Goal: Task Accomplishment & Management: Manage account settings

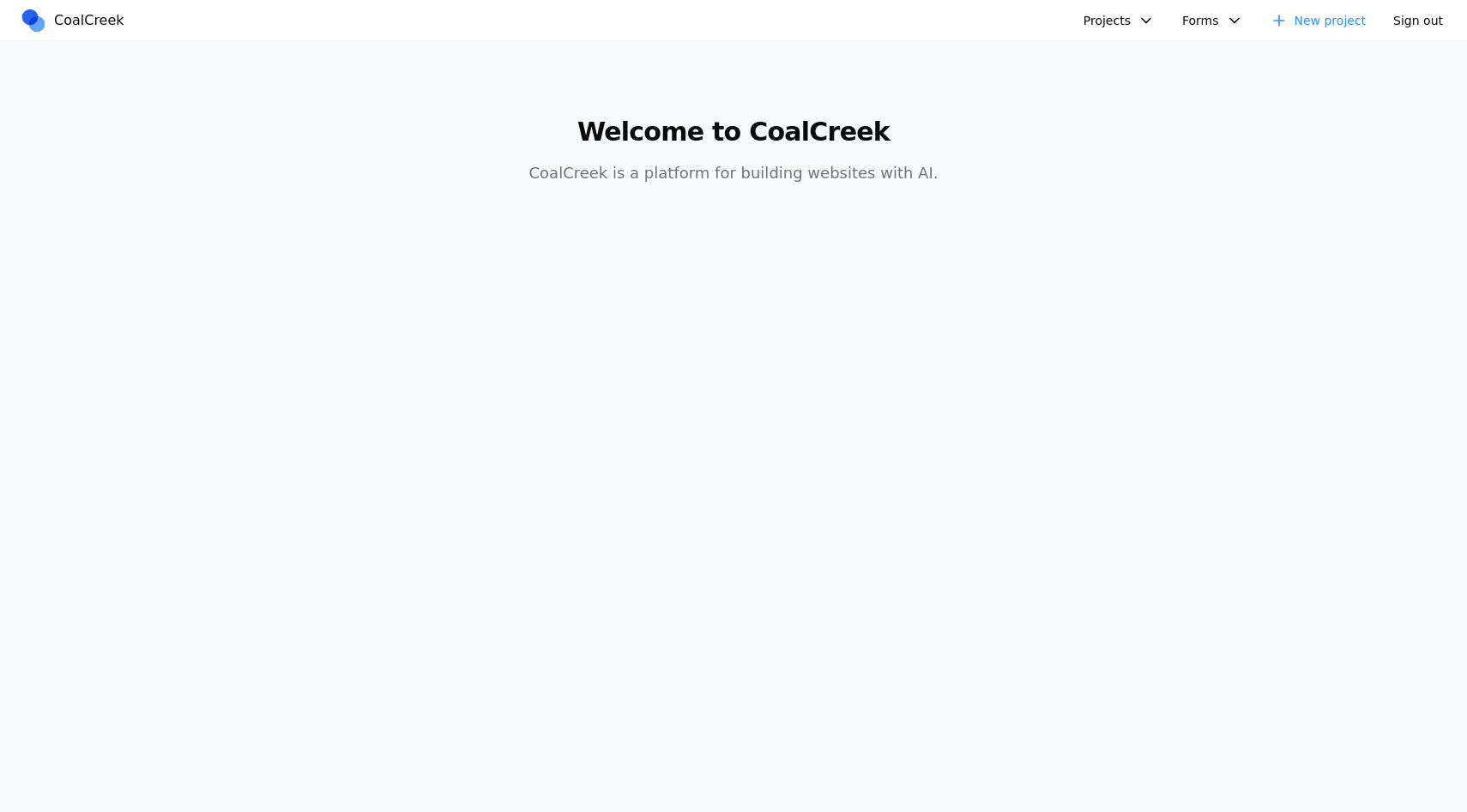
click at [1106, 27] on button "Projects" at bounding box center [1118, 21] width 92 height 26
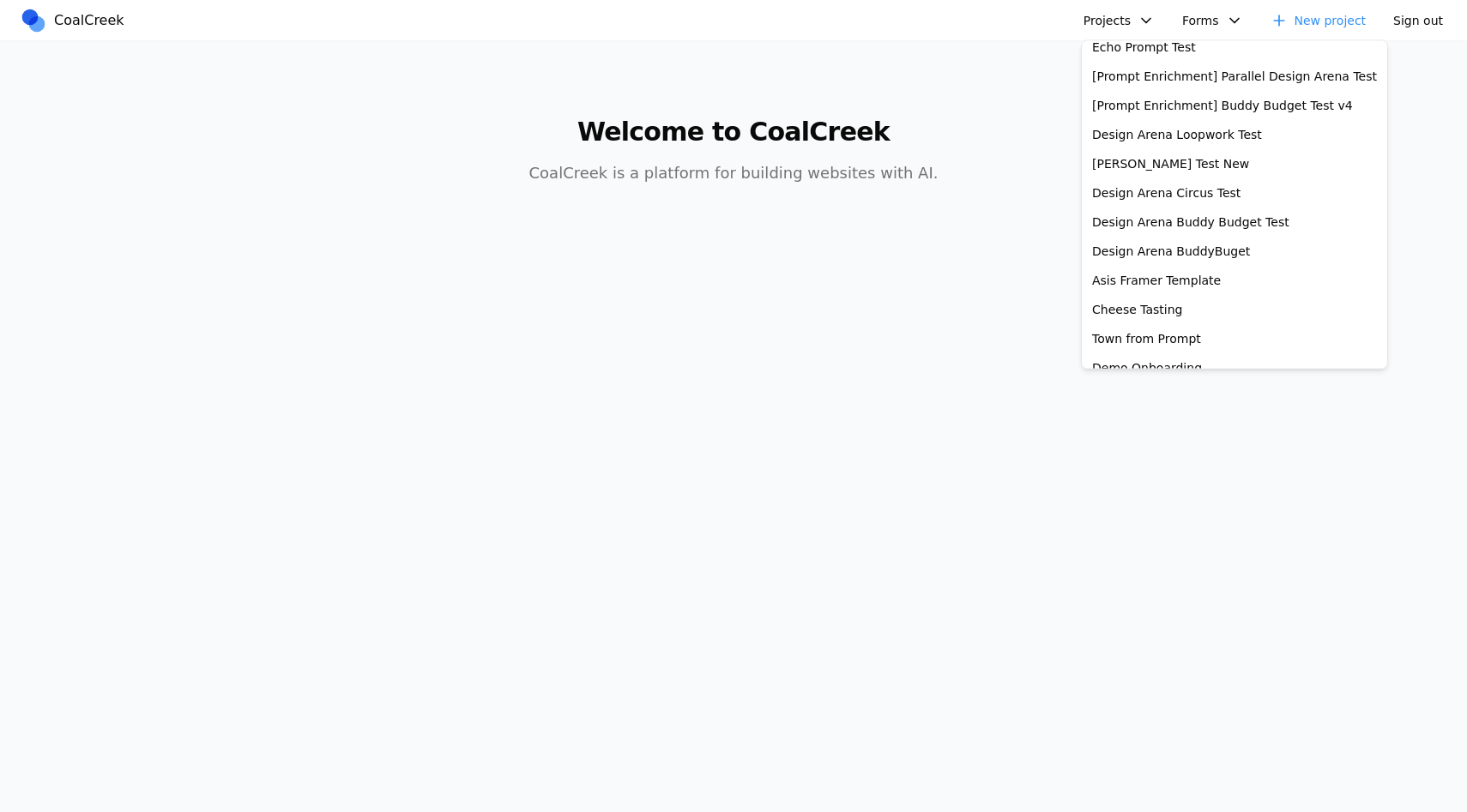
scroll to position [427, 0]
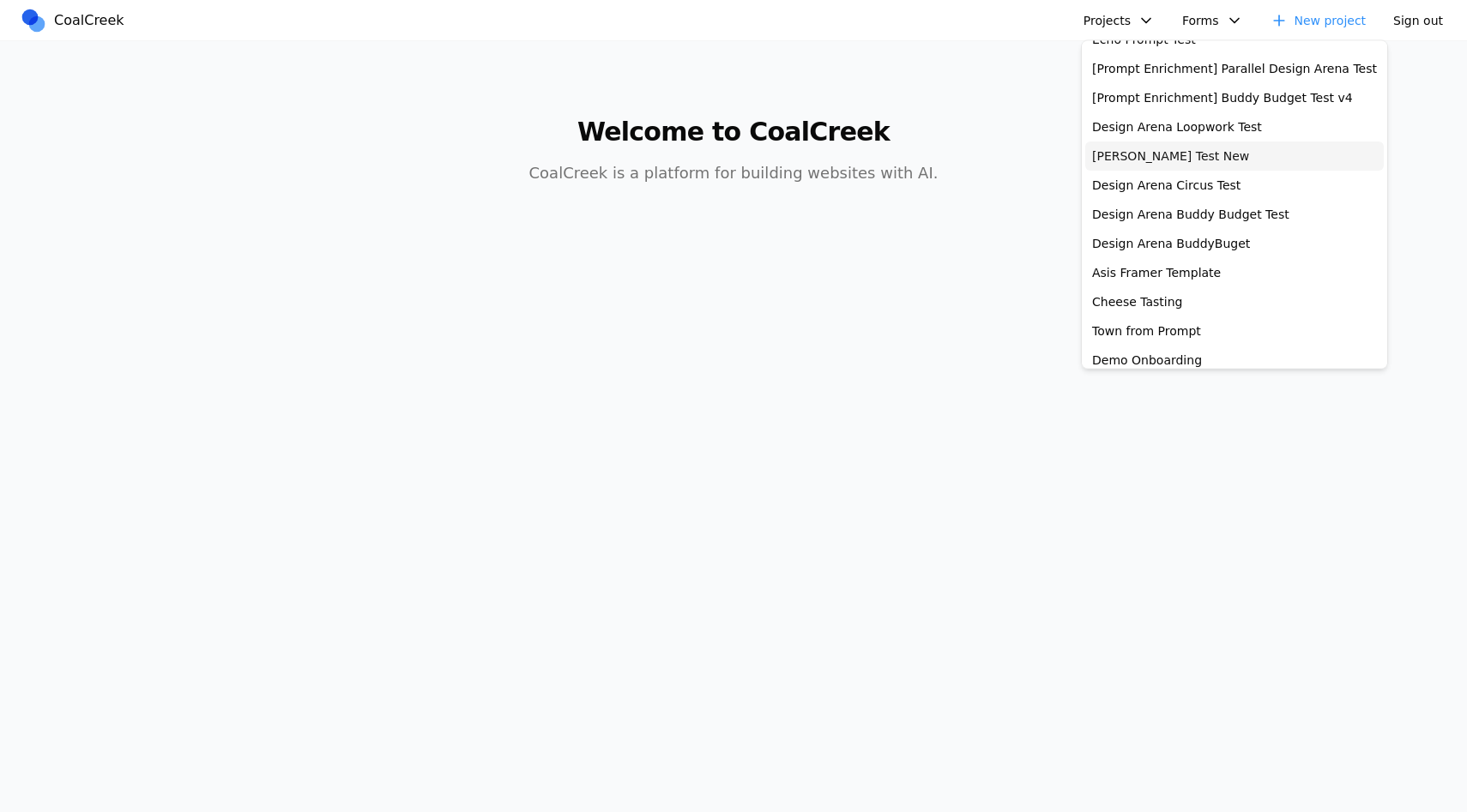
click at [1155, 151] on link "[PERSON_NAME] Test New" at bounding box center [1234, 157] width 299 height 29
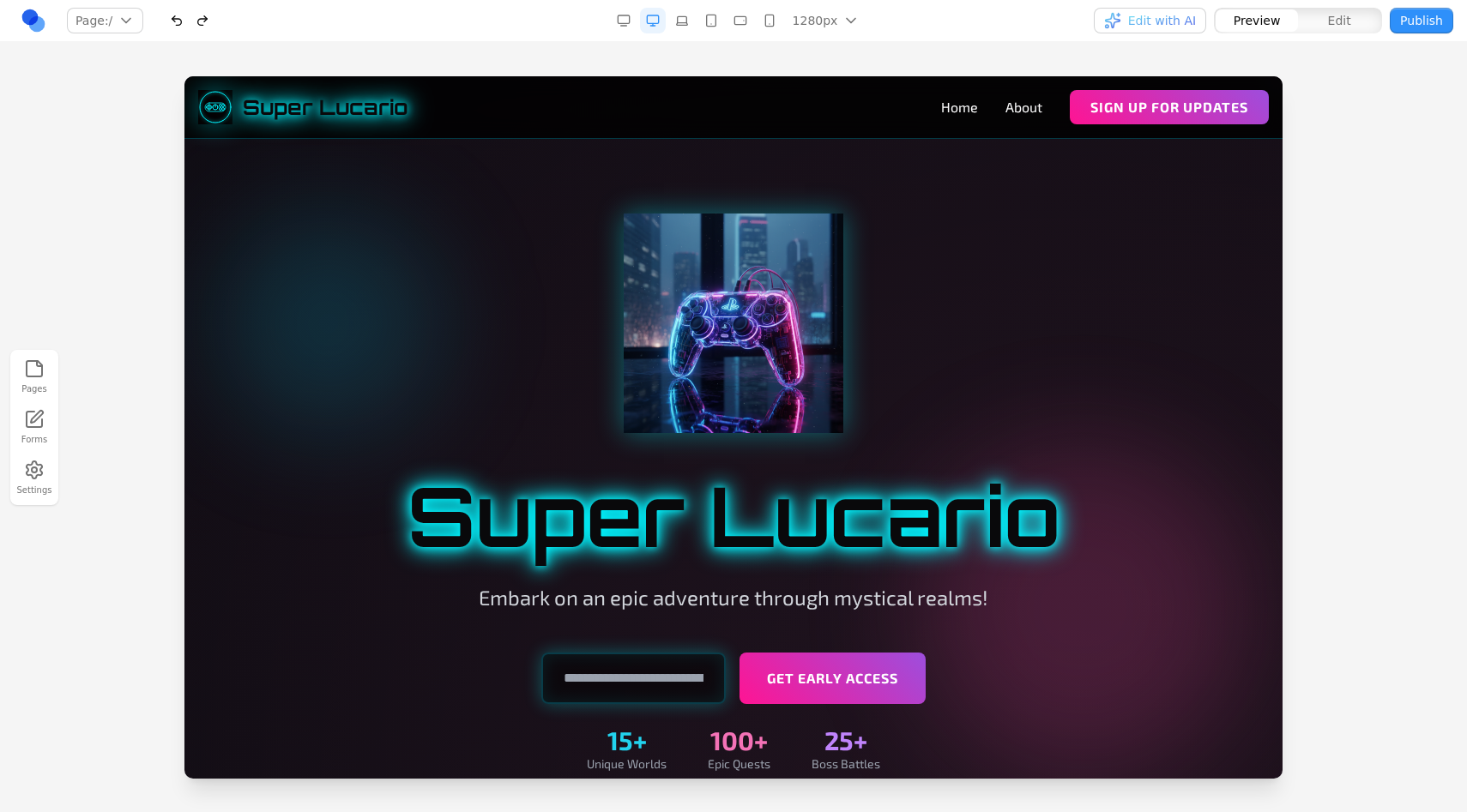
click at [1103, 49] on div "Pages Forms Settings" at bounding box center [733, 427] width 1467 height 770
click at [993, 62] on div "Pages Forms Settings" at bounding box center [733, 427] width 1467 height 770
click at [928, 44] on div "Pages Forms Settings" at bounding box center [733, 427] width 1467 height 770
click at [908, 54] on div "Pages Forms Settings" at bounding box center [733, 427] width 1467 height 770
click at [39, 14] on link at bounding box center [33, 21] width 26 height 26
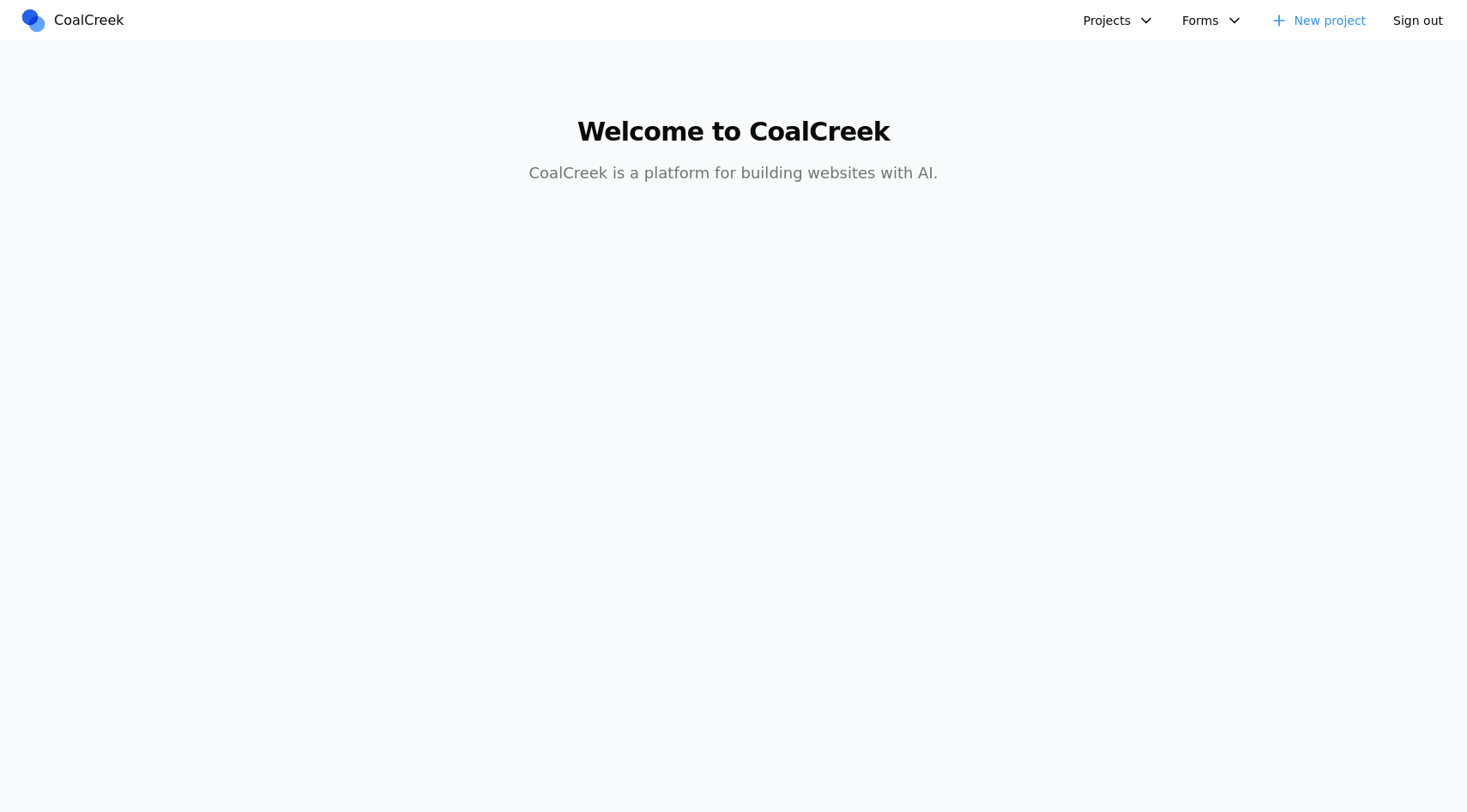
click at [1104, 21] on button "Projects" at bounding box center [1118, 21] width 92 height 26
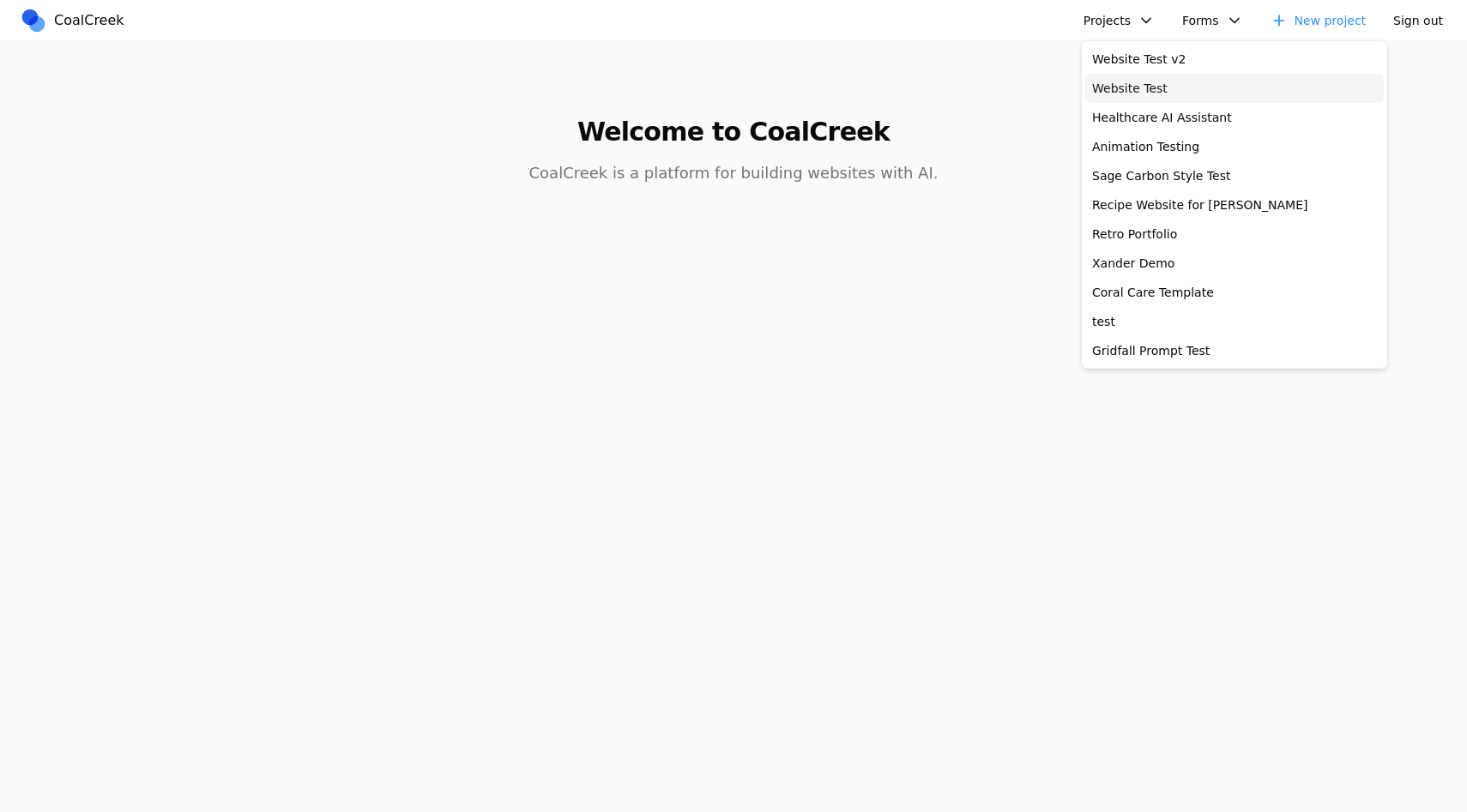
click at [1184, 83] on link "Website Test" at bounding box center [1234, 88] width 299 height 29
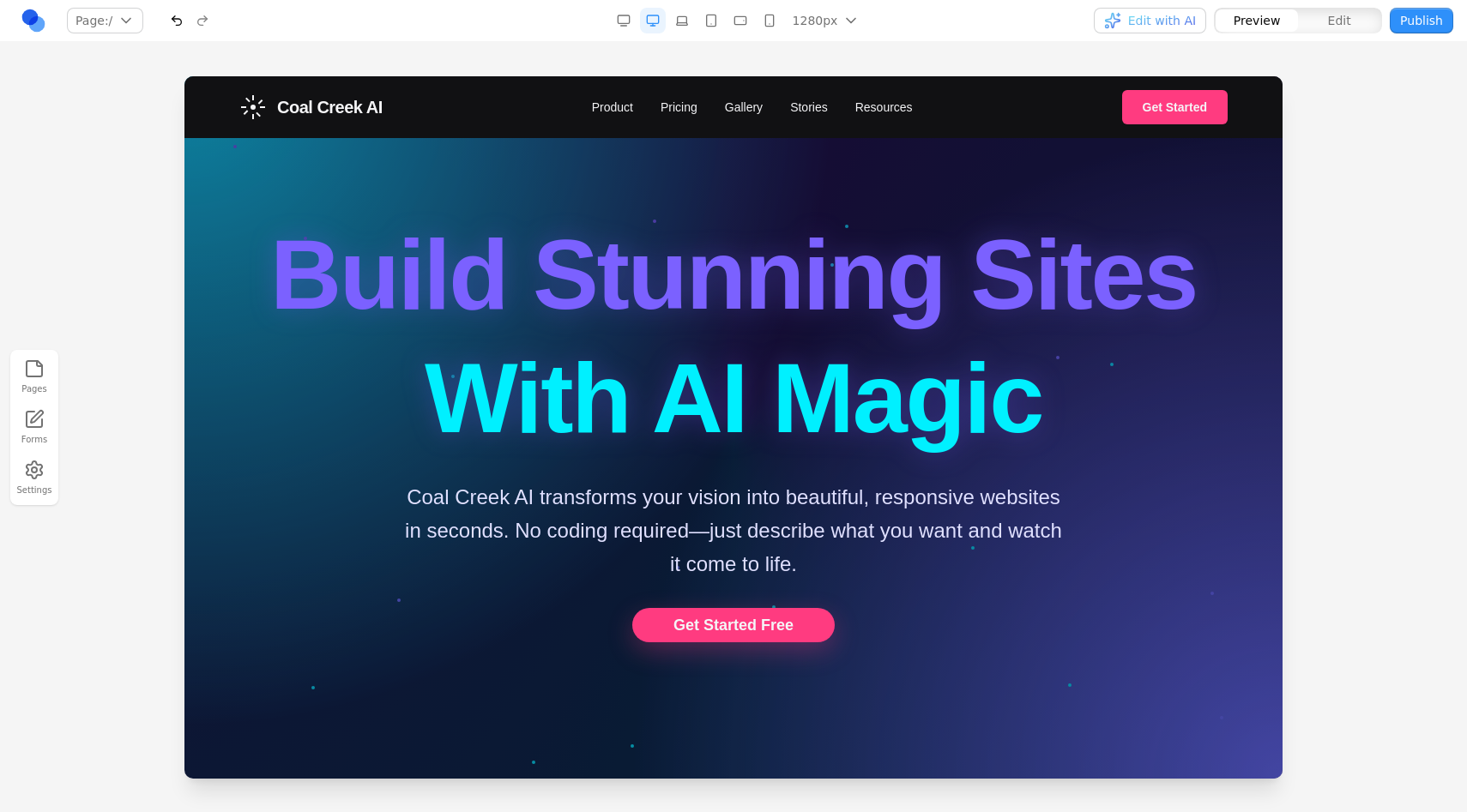
click at [1335, 104] on div at bounding box center [733, 444] width 1467 height 734
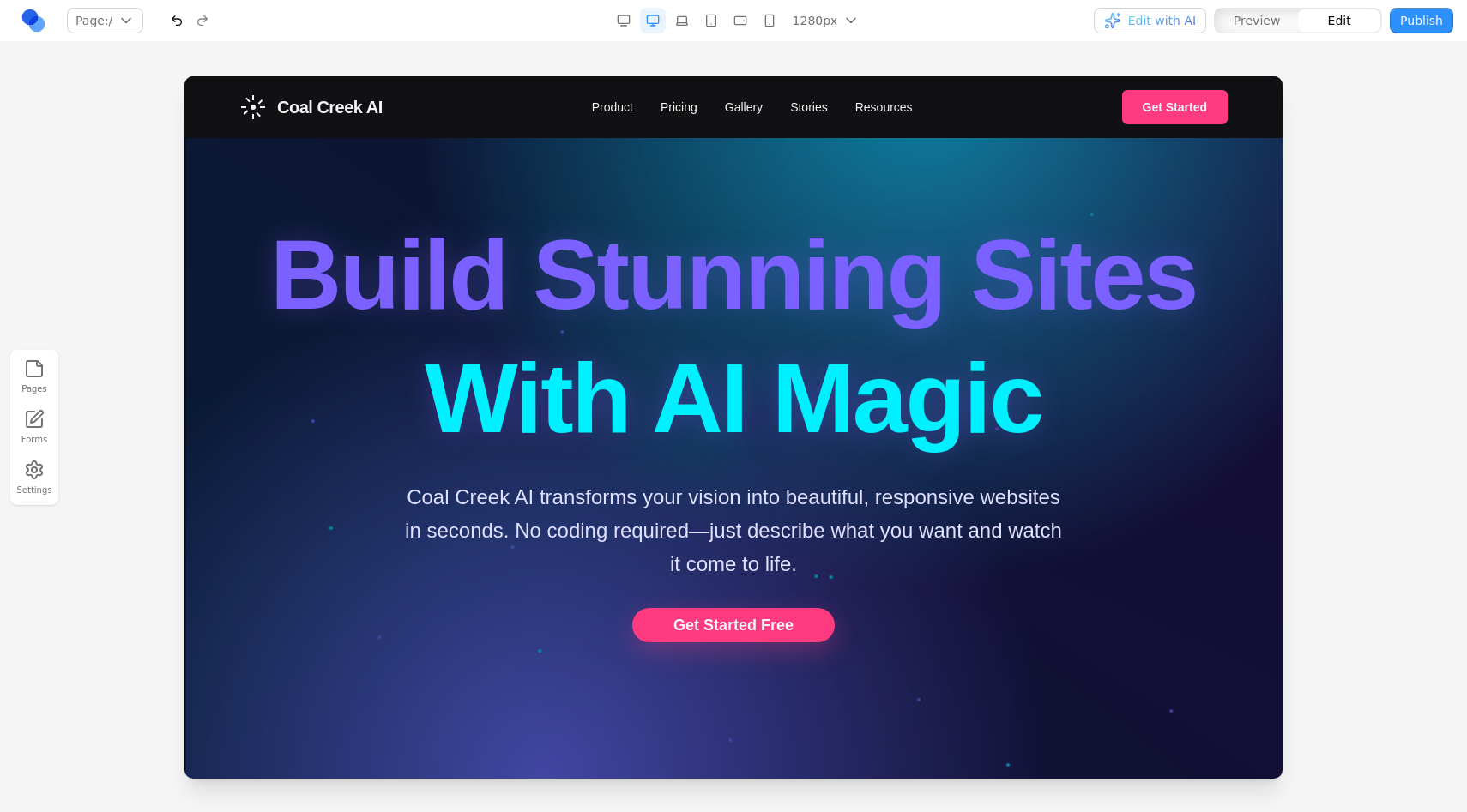
click at [912, 52] on div "Pages Forms Settings" at bounding box center [733, 427] width 1467 height 770
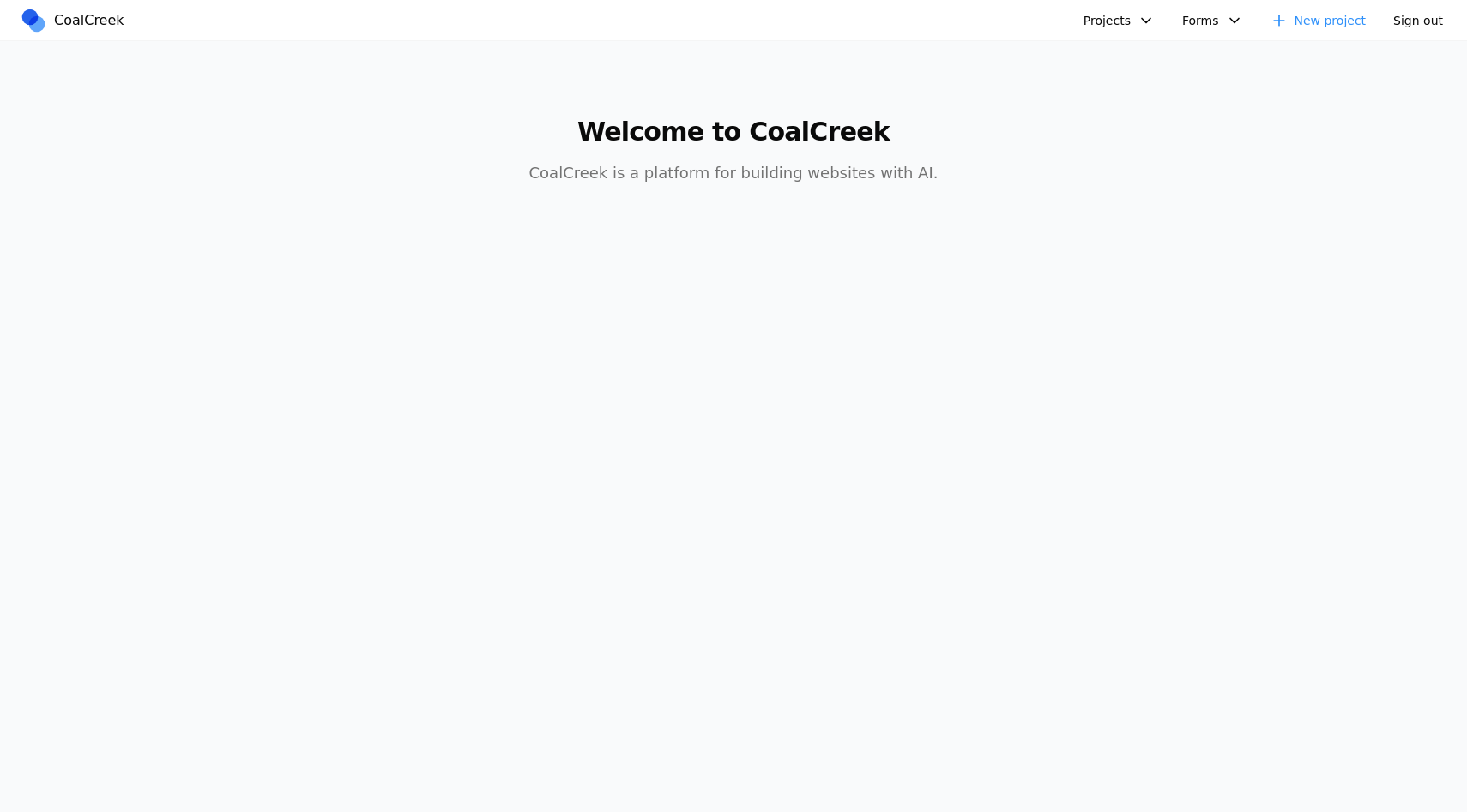
click at [1413, 26] on button "Sign out" at bounding box center [1418, 21] width 70 height 26
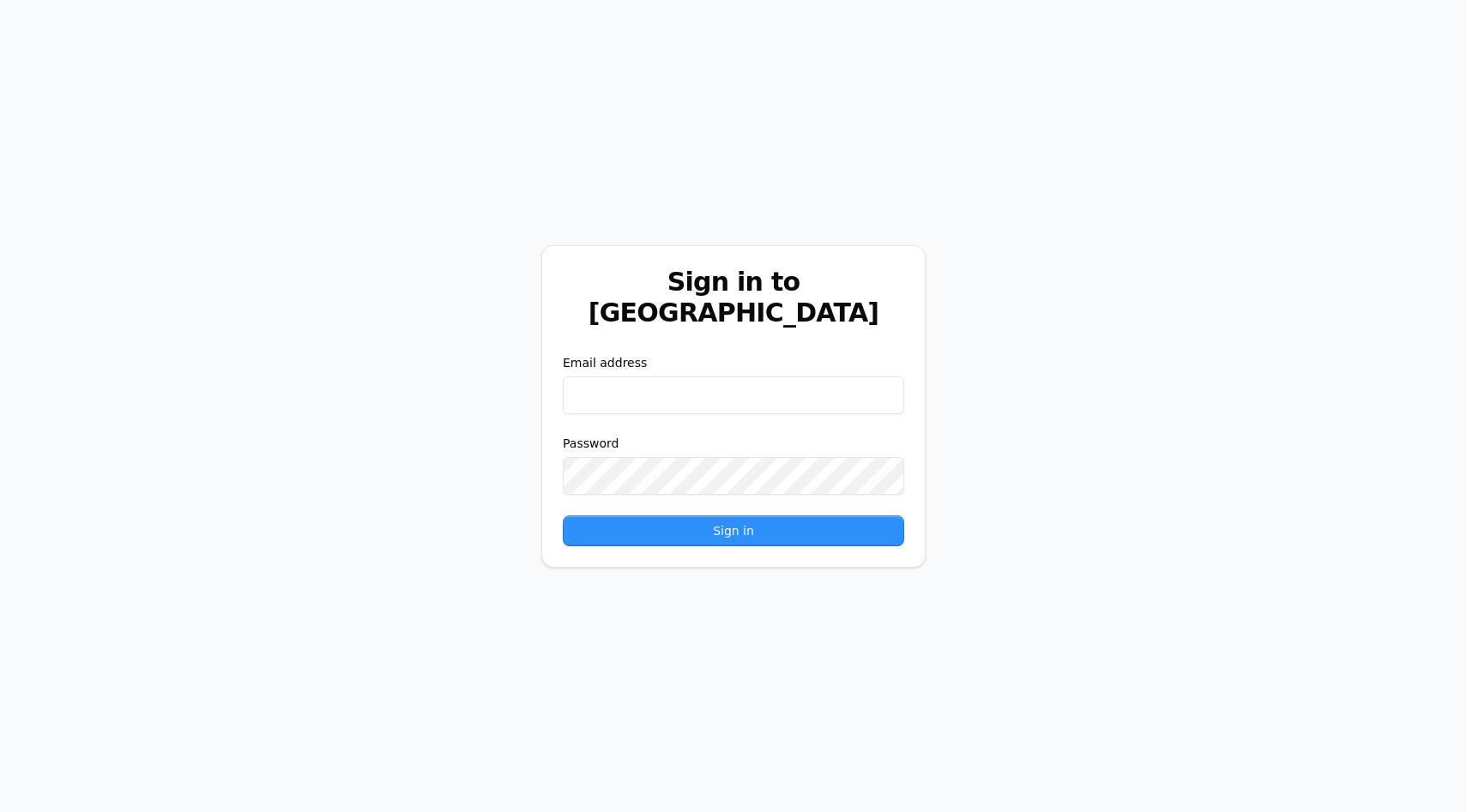
click at [748, 376] on input "email" at bounding box center [733, 395] width 342 height 37
paste input "**********"
type input "**********"
click at [563, 515] on button "Sign in" at bounding box center [733, 530] width 342 height 31
